Goal: Information Seeking & Learning: Learn about a topic

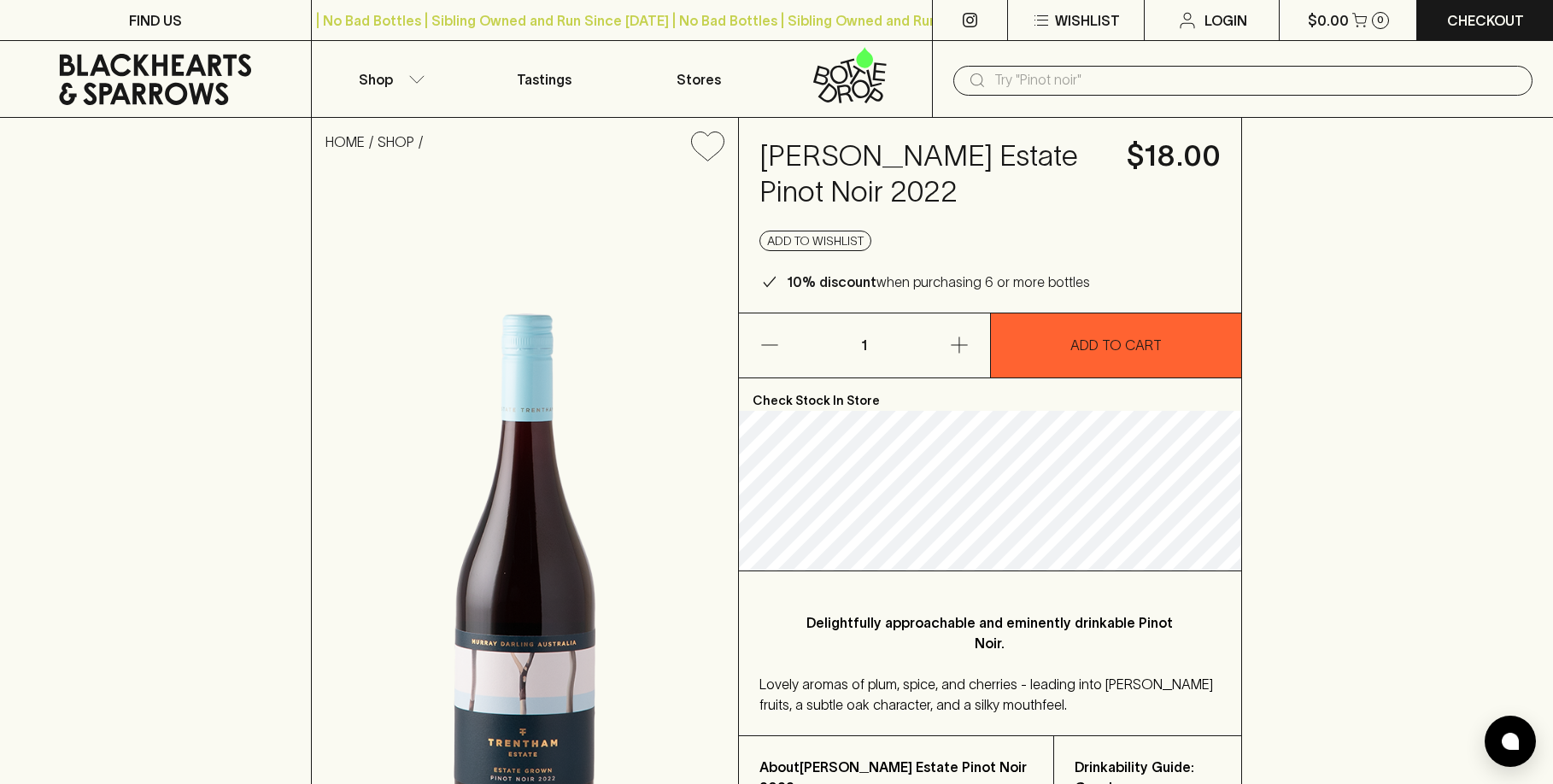
click at [1072, 87] on input "text" at bounding box center [1256, 80] width 525 height 27
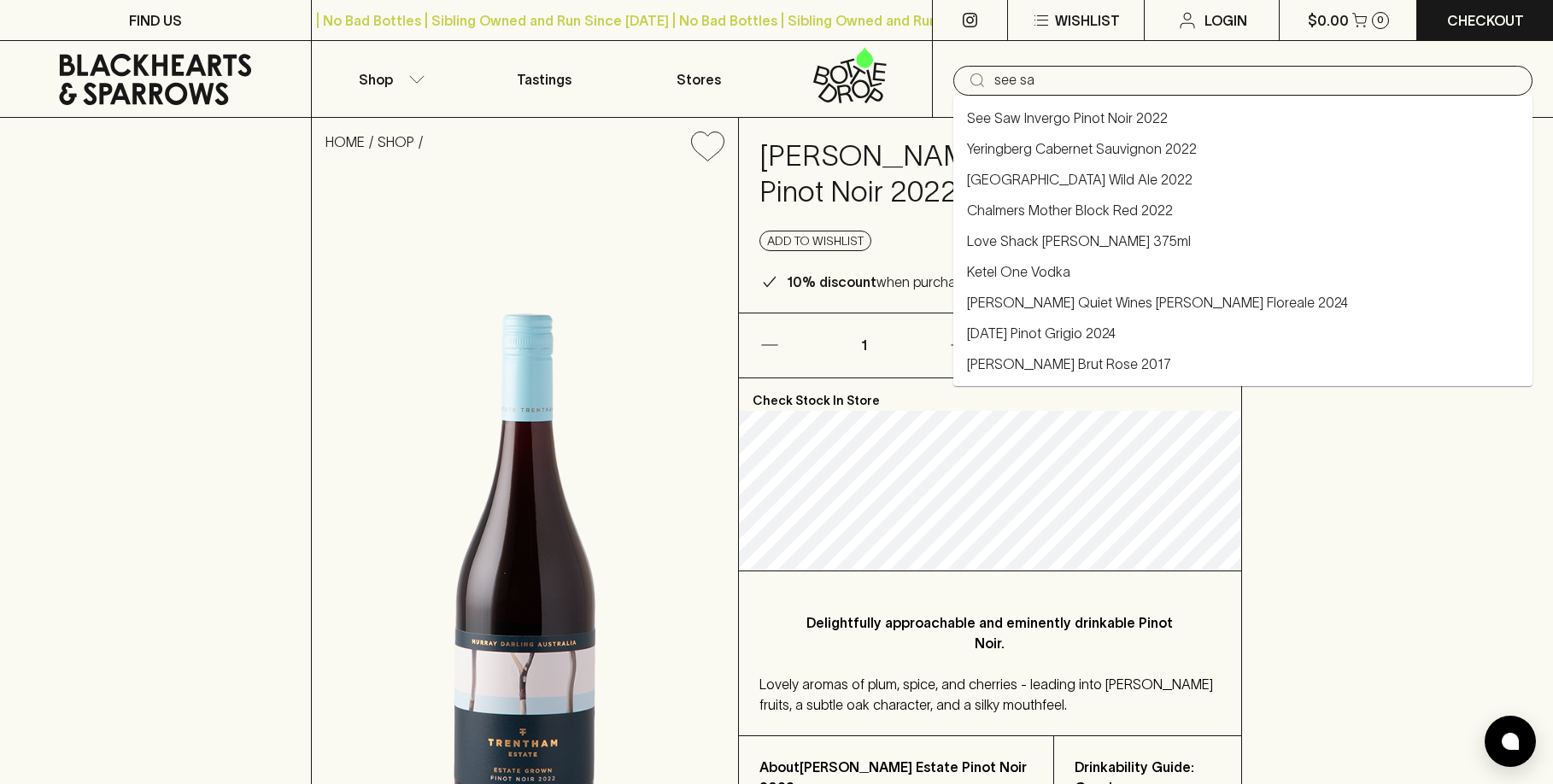
click at [1174, 123] on li "See Saw Invergo Pinot Noir 2022" at bounding box center [1243, 118] width 579 height 31
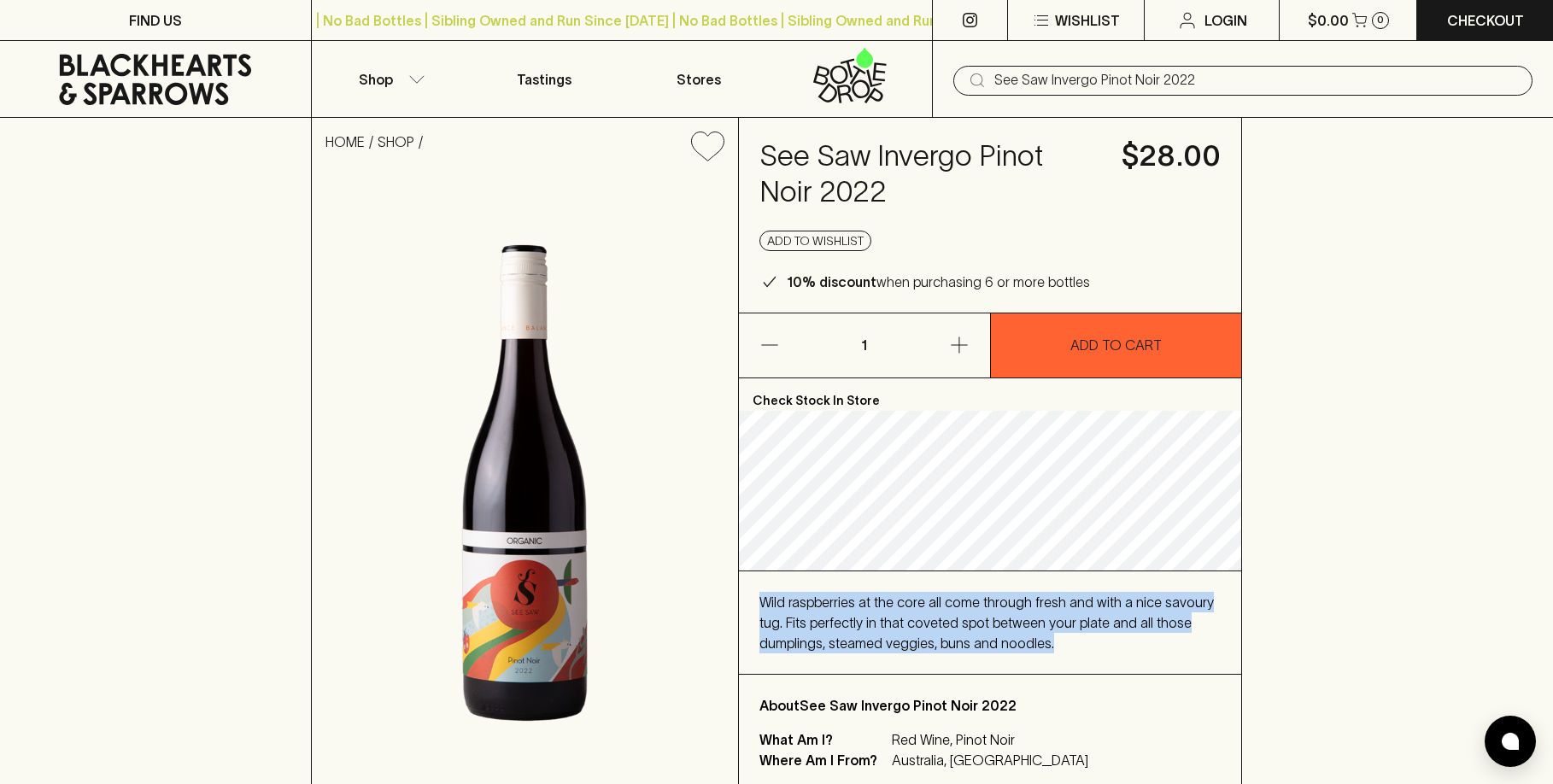
drag, startPoint x: 1061, startPoint y: 643, endPoint x: 755, endPoint y: 603, distance: 308.6
click at [755, 603] on div "Wild raspberries at the core all come through fresh and with a nice savoury tug…" at bounding box center [990, 622] width 503 height 102
copy span "Wild raspberries at the core all come through fresh and with a nice savoury tug…"
click at [811, 626] on span "Wild raspberries at the core all come through fresh and with a nice savoury tug…" at bounding box center [986, 622] width 454 height 56
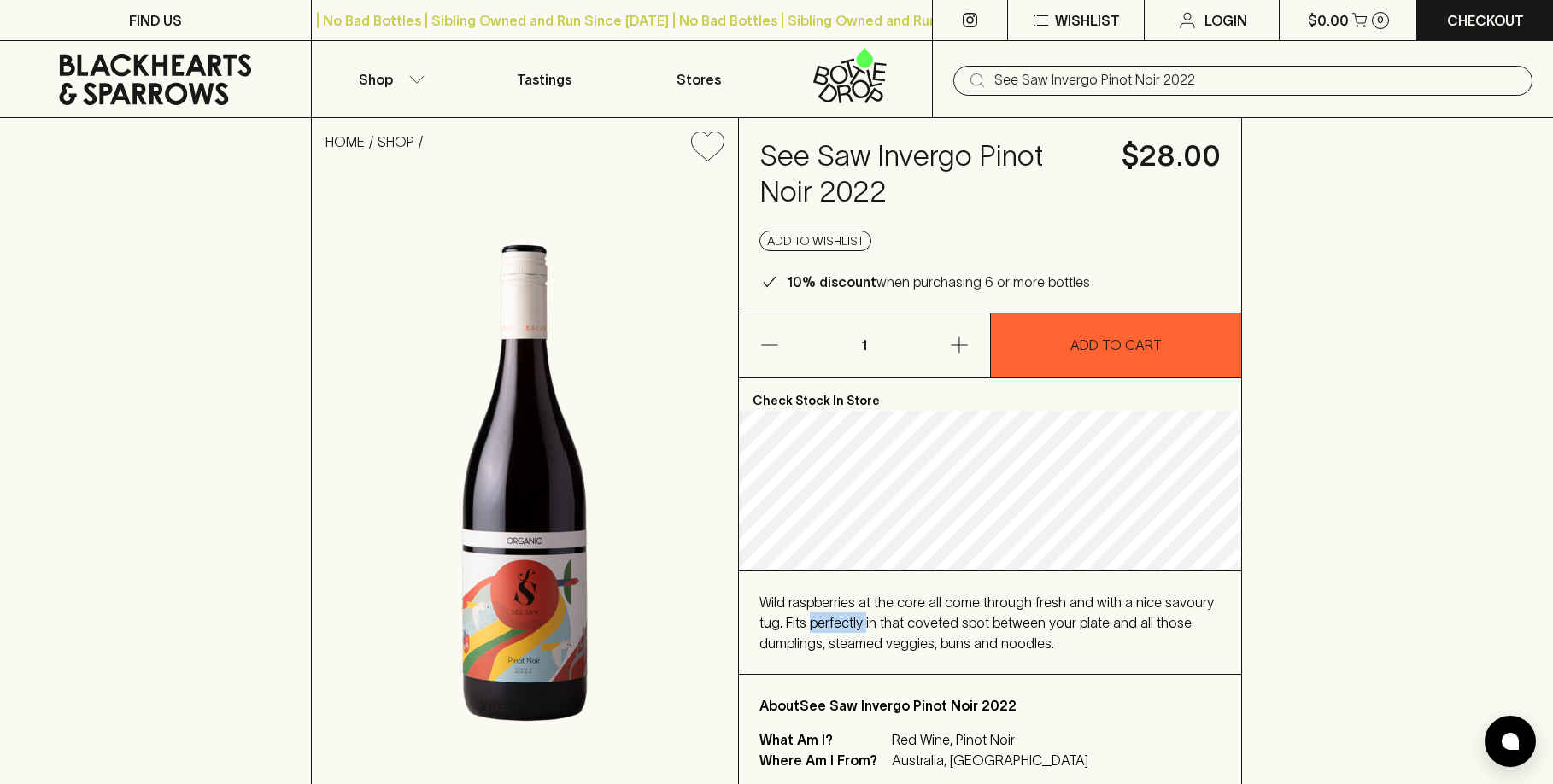
click at [811, 626] on span "Wild raspberries at the core all come through fresh and with a nice savoury tug…" at bounding box center [986, 622] width 454 height 56
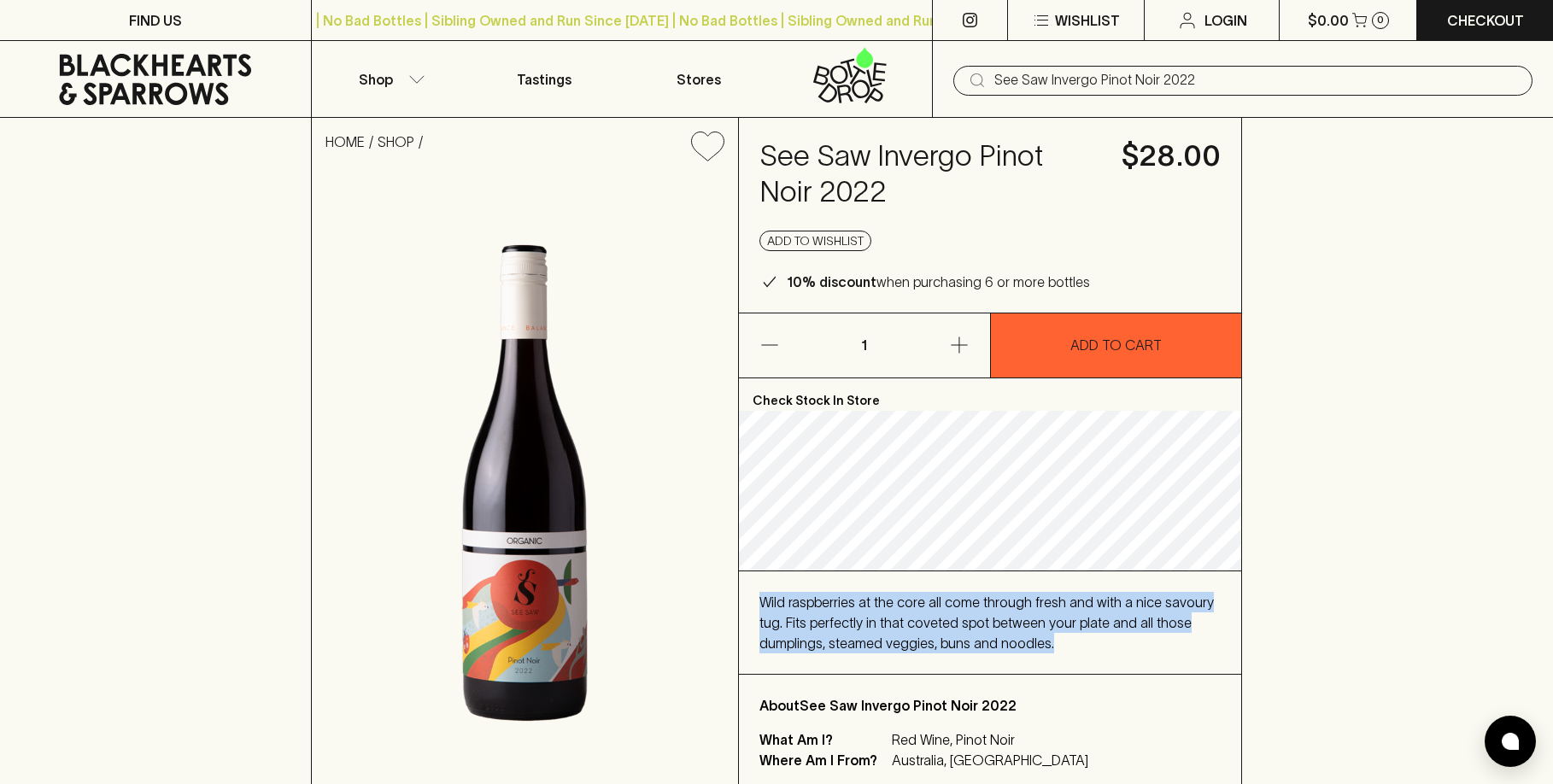
click at [811, 626] on span "Wild raspberries at the core all come through fresh and with a nice savoury tug…" at bounding box center [986, 622] width 454 height 56
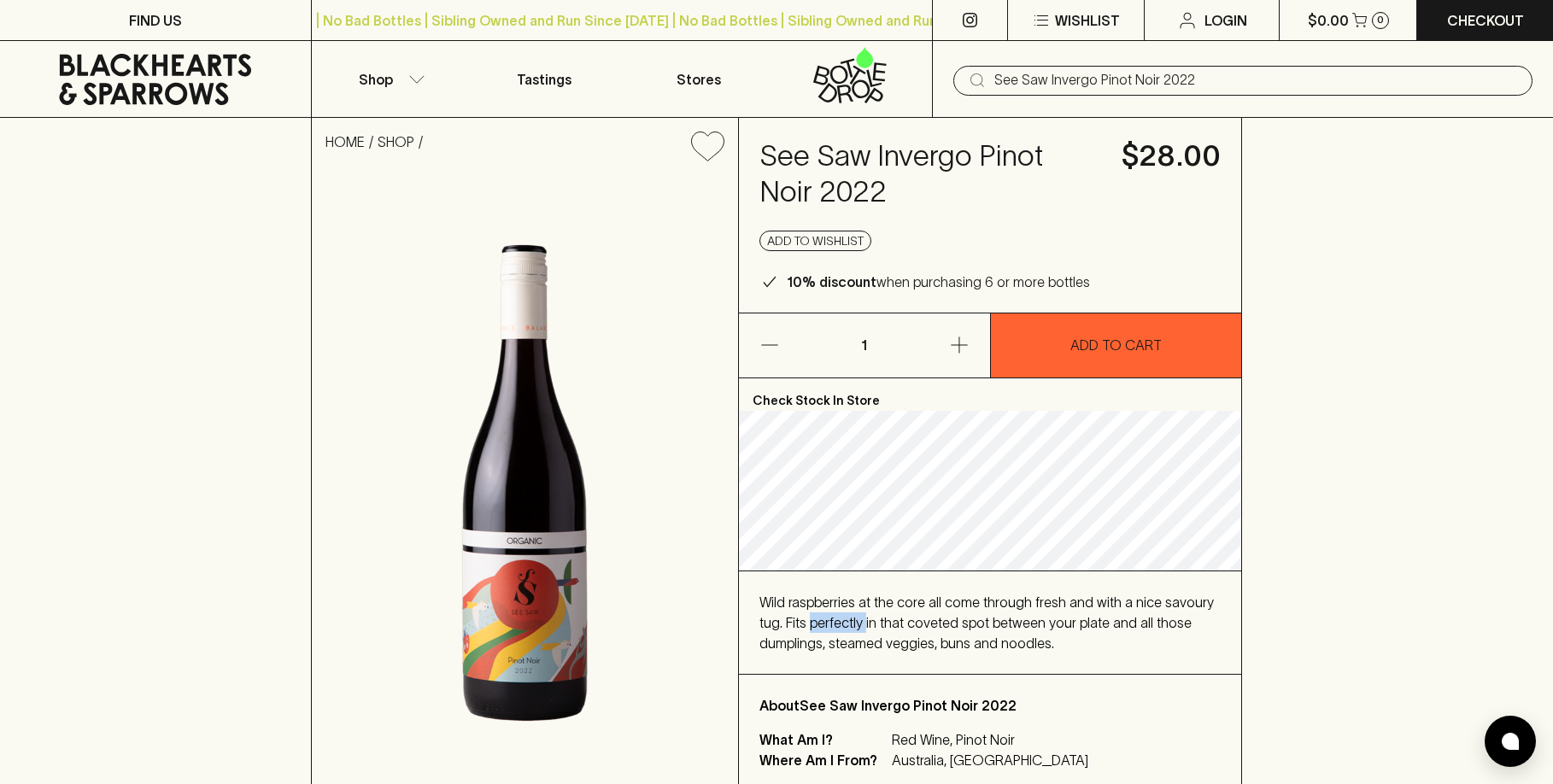
click at [811, 626] on span "Wild raspberries at the core all come through fresh and with a nice savoury tug…" at bounding box center [986, 622] width 454 height 56
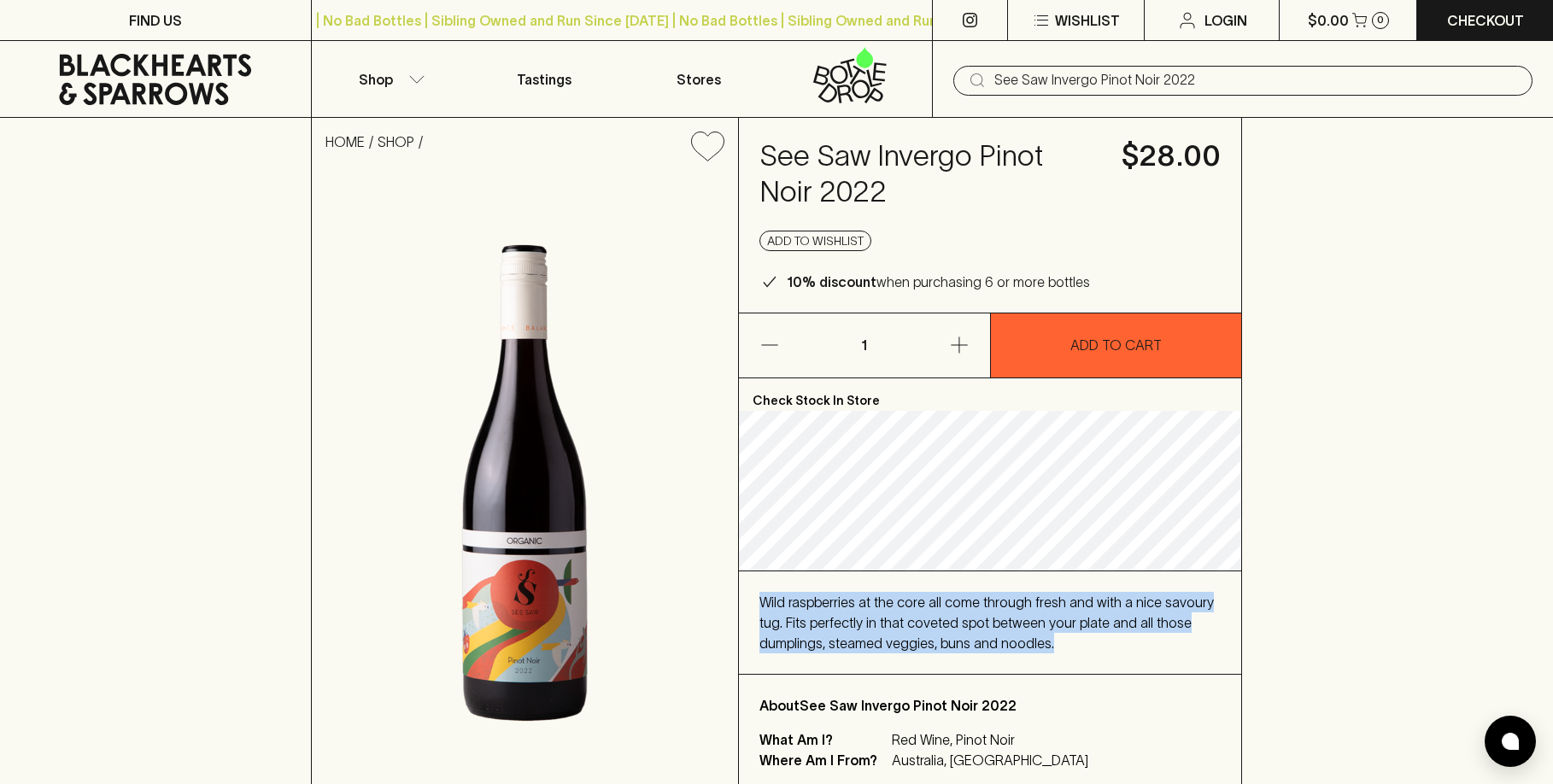
click at [811, 626] on span "Wild raspberries at the core all come through fresh and with a nice savoury tug…" at bounding box center [986, 622] width 454 height 56
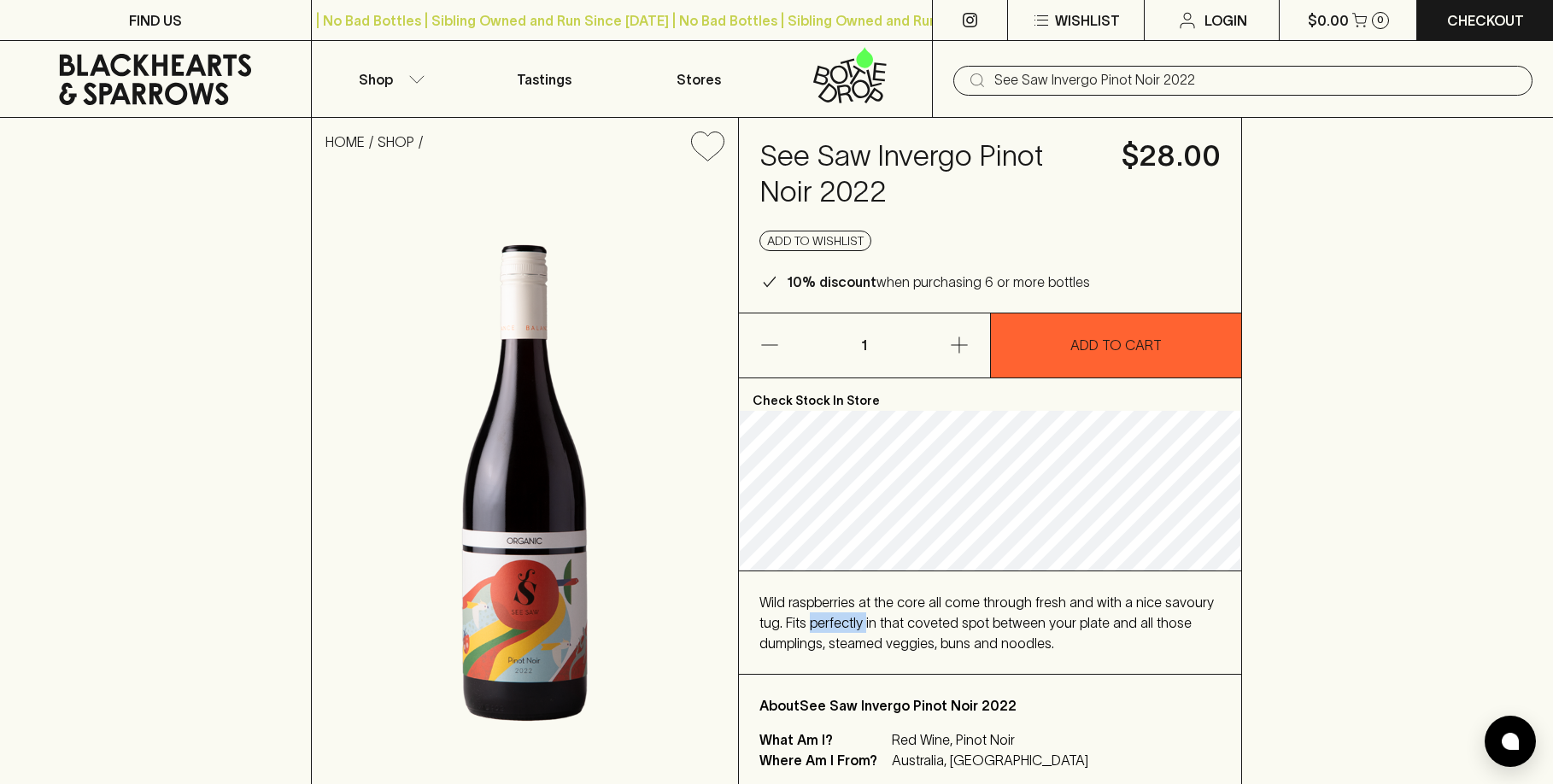
click at [810, 626] on span "Wild raspberries at the core all come through fresh and with a nice savoury tug…" at bounding box center [986, 622] width 454 height 56
click at [787, 604] on span "Wild raspberries at the core all come through fresh and with a nice savoury tug…" at bounding box center [986, 622] width 454 height 56
click at [1052, 78] on input "See Saw Invergo Pinot Noir 2022" at bounding box center [1256, 80] width 525 height 27
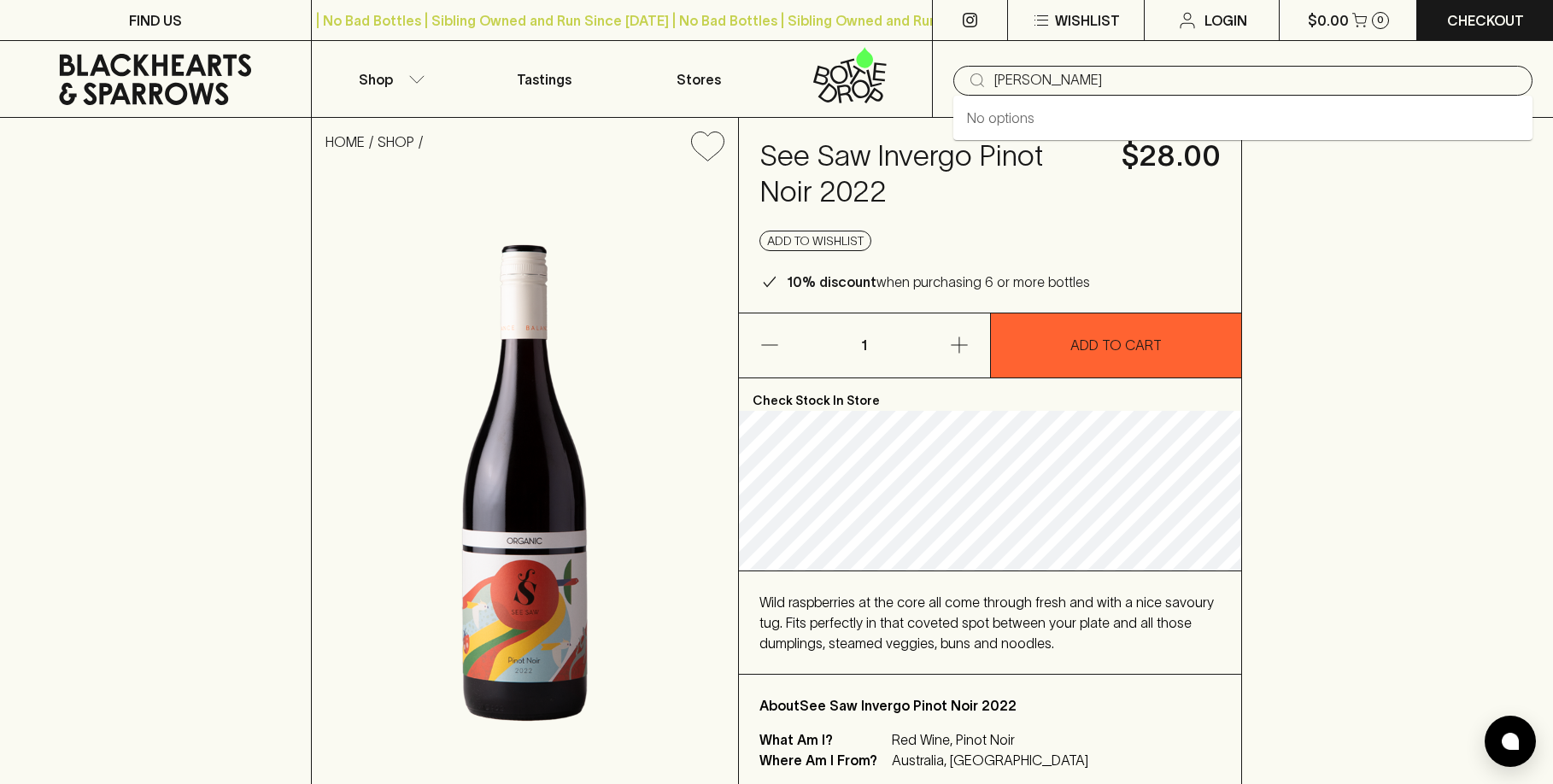
type input "jasper hill"
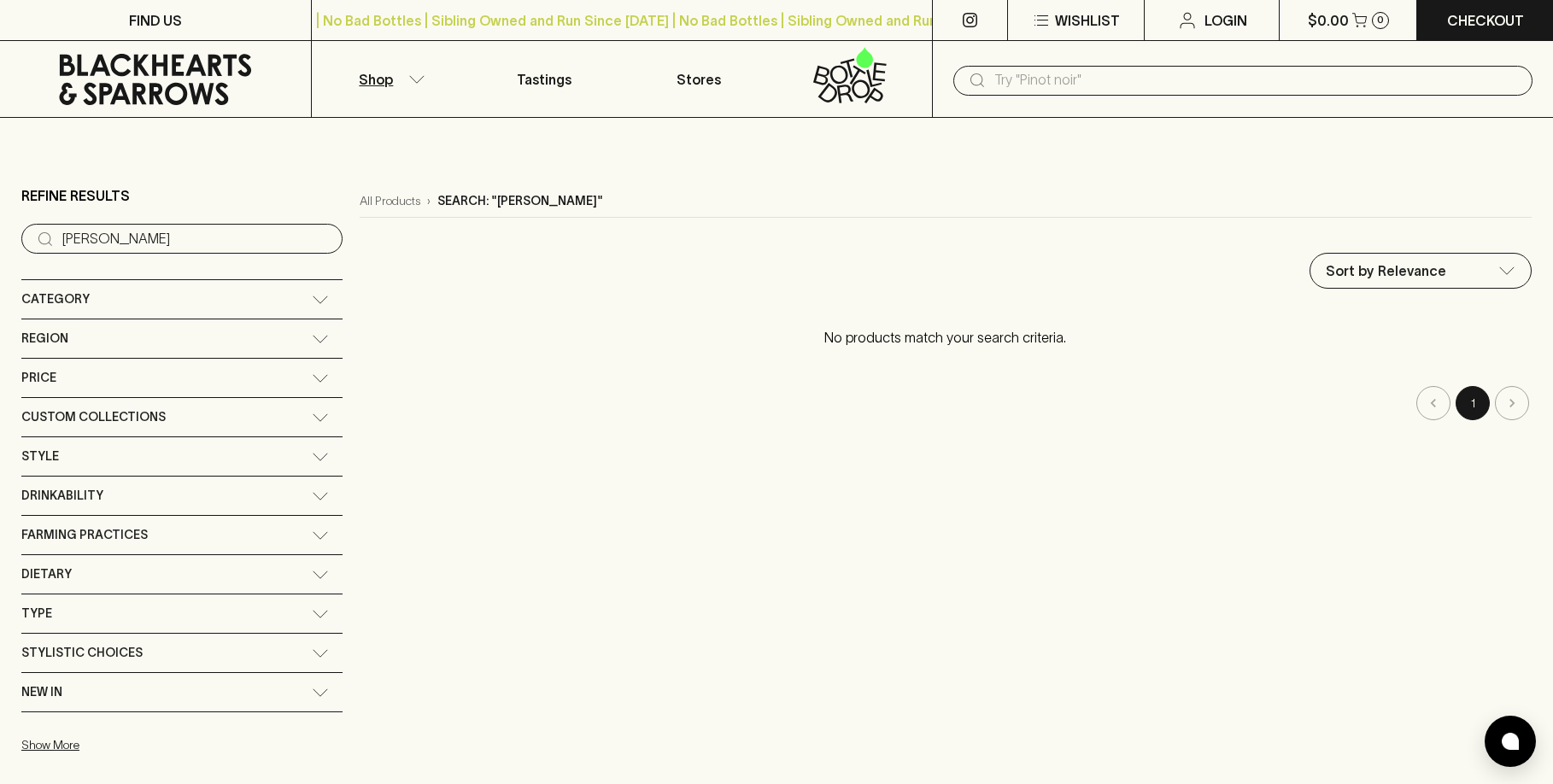
click at [1057, 89] on input "text" at bounding box center [1256, 80] width 525 height 27
click at [1222, 88] on input "text" at bounding box center [1256, 80] width 525 height 27
click at [203, 104] on icon at bounding box center [155, 79] width 285 height 52
